Goal: Information Seeking & Learning: Understand process/instructions

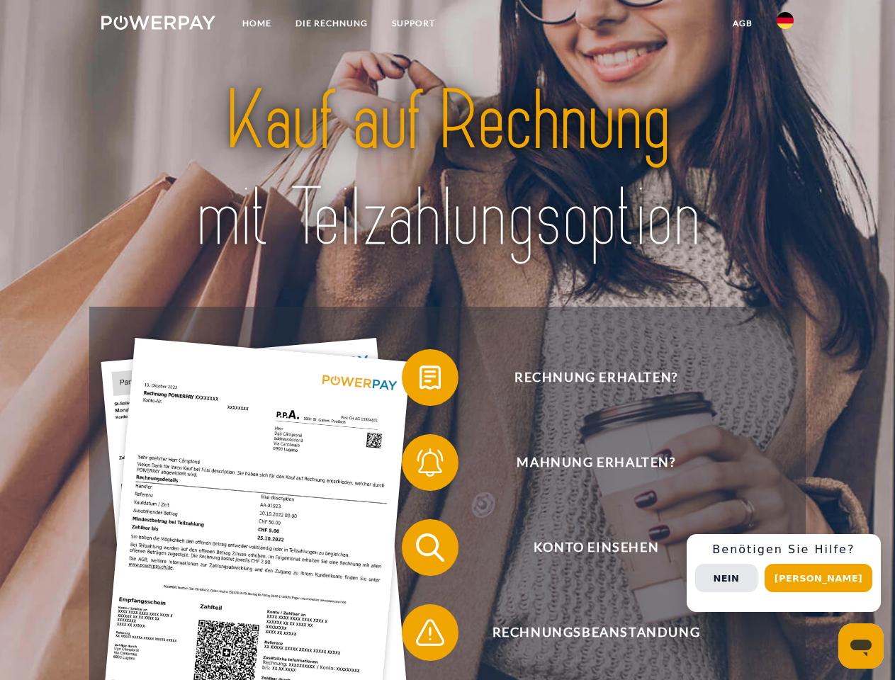
click at [158, 25] on img at bounding box center [158, 23] width 114 height 14
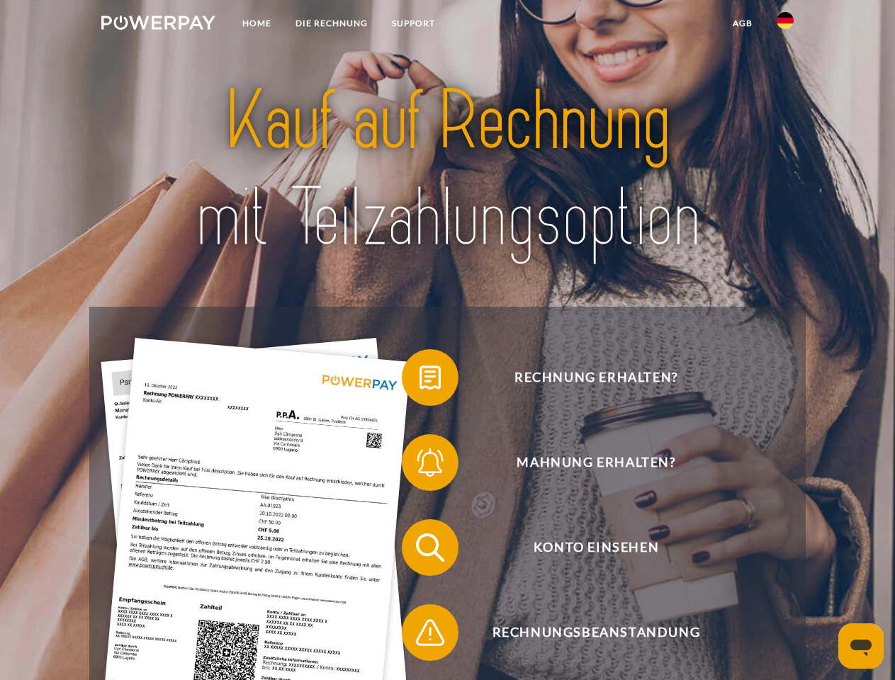
click at [785, 25] on img at bounding box center [785, 20] width 17 height 17
click at [742, 23] on link "agb" at bounding box center [743, 24] width 44 height 26
click at [420, 381] on span at bounding box center [409, 377] width 71 height 71
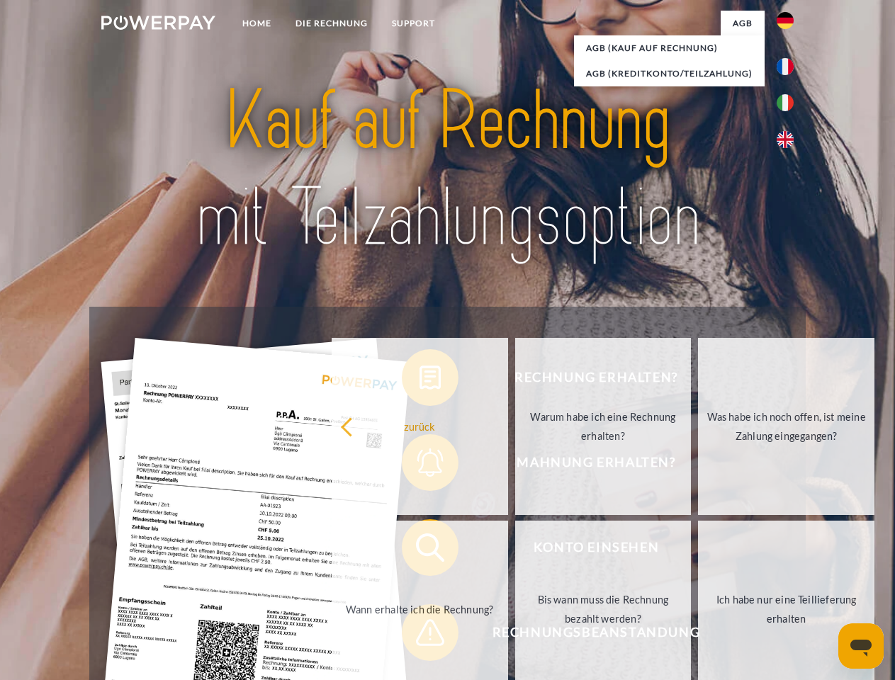
click at [420, 466] on div "Rechnung erhalten? Mahnung erhalten? Konto einsehen" at bounding box center [447, 590] width 716 height 567
click at [515, 551] on link "Bis wann muss die Rechnung bezahlt werden?" at bounding box center [603, 609] width 176 height 177
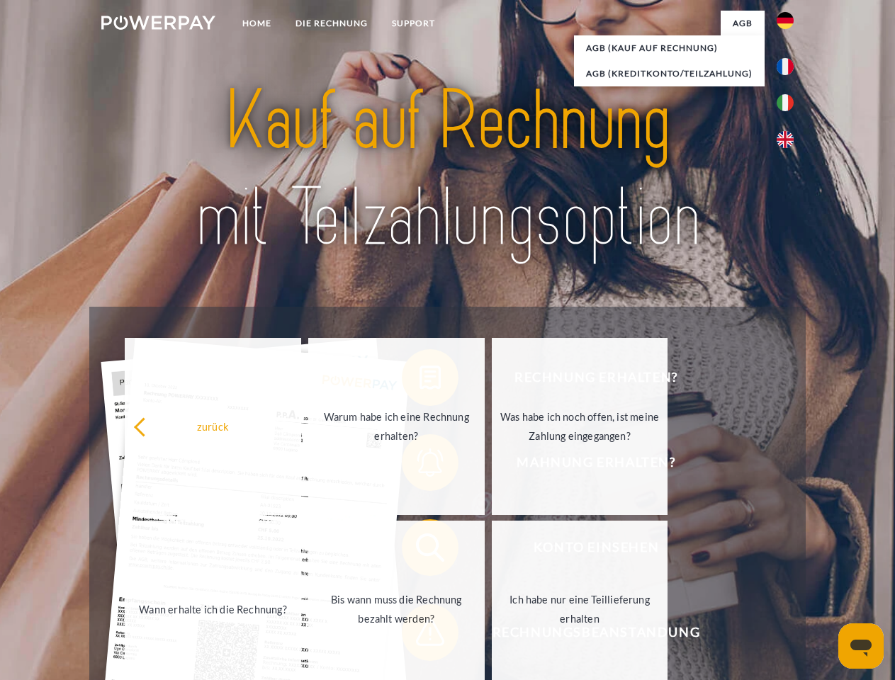
click at [420, 636] on span at bounding box center [409, 632] width 71 height 71
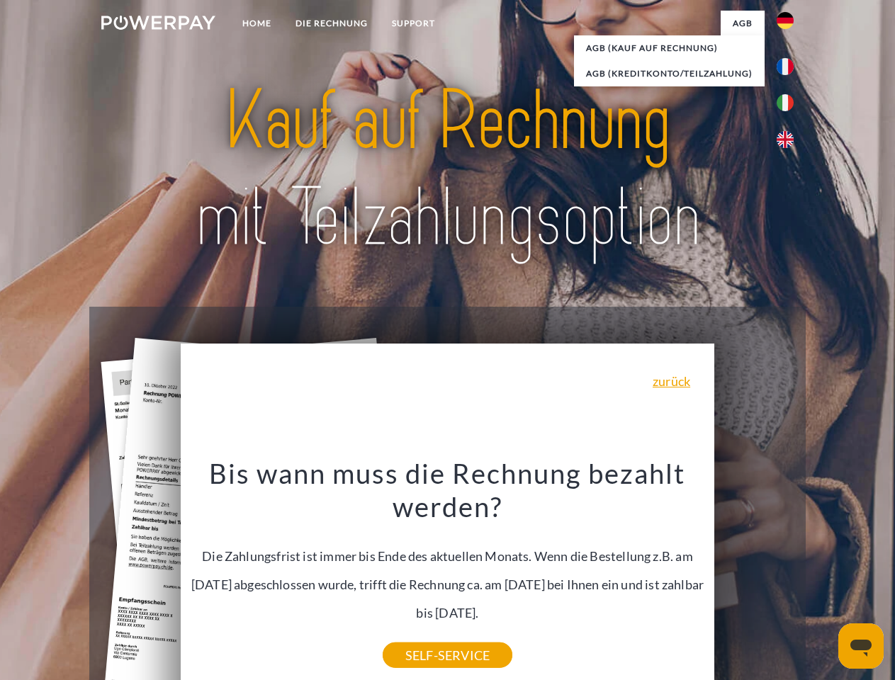
click at [789, 573] on div "Rechnung erhalten? Mahnung erhalten? Konto einsehen" at bounding box center [447, 590] width 716 height 567
click at [754, 576] on span "Konto einsehen" at bounding box center [595, 548] width 347 height 57
click at [824, 578] on header "Home DIE RECHNUNG SUPPORT" at bounding box center [447, 489] width 895 height 979
